Goal: Find specific page/section: Find specific page/section

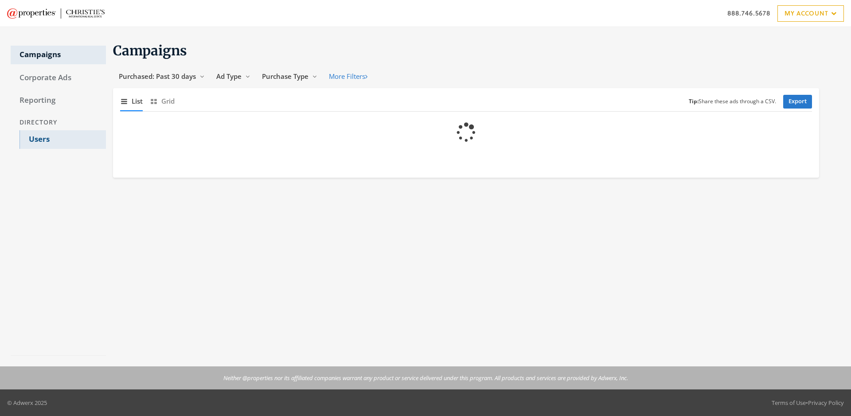
click at [63, 140] on link "Users" at bounding box center [63, 139] width 86 height 19
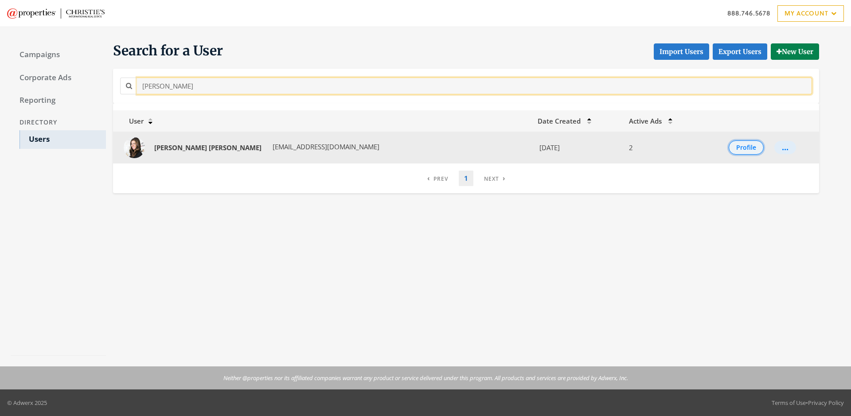
type input "Nicole Dahl"
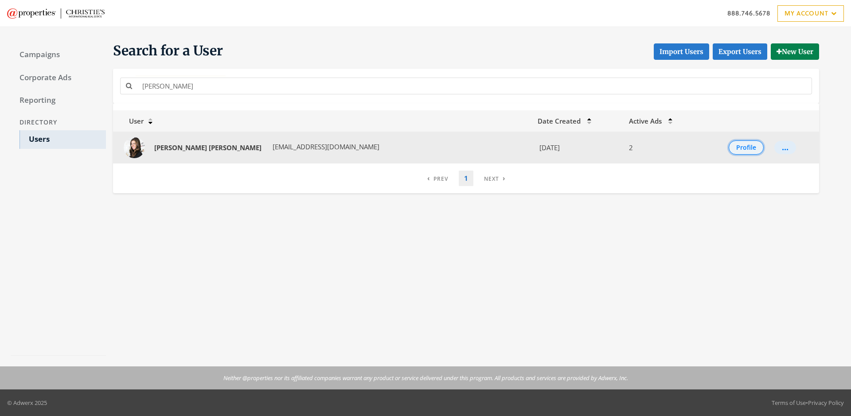
click at [737, 148] on button "Profile" at bounding box center [746, 148] width 35 height 14
